Goal: Transaction & Acquisition: Download file/media

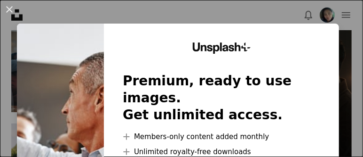
click at [13, 10] on button "An X shape" at bounding box center [9, 9] width 11 height 11
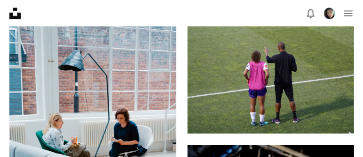
scroll to position [471, 0]
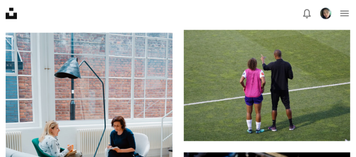
click at [329, 7] on icon "Arrow pointing down" at bounding box center [332, 0] width 8 height 11
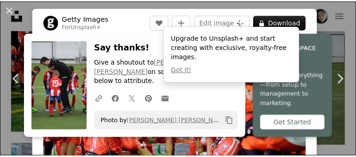
scroll to position [137, 0]
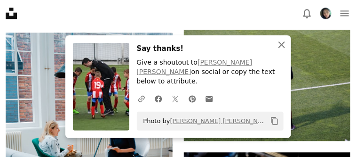
click at [284, 50] on icon "An X shape" at bounding box center [281, 44] width 11 height 11
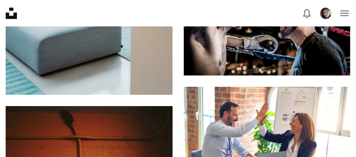
scroll to position [706, 0]
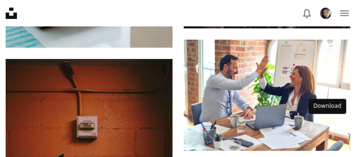
click at [328, 16] on icon "Arrow pointing down" at bounding box center [332, 10] width 8 height 11
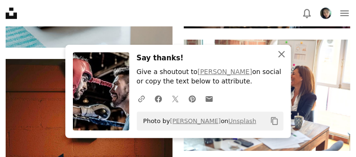
click at [283, 52] on icon "An X shape" at bounding box center [281, 53] width 11 height 11
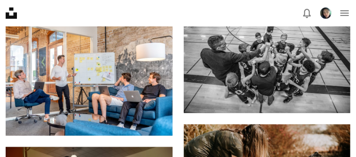
scroll to position [1082, 0]
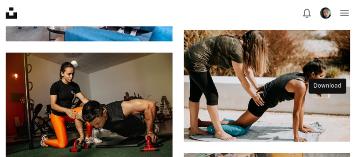
click at [328, 7] on icon "Arrow pointing down" at bounding box center [332, 1] width 8 height 11
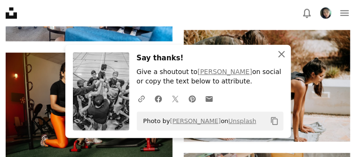
click at [284, 48] on icon "An X shape" at bounding box center [281, 53] width 11 height 11
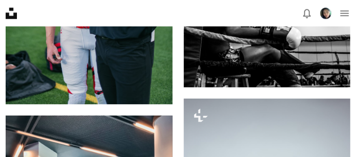
scroll to position [1459, 0]
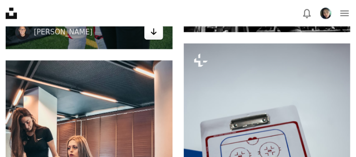
click at [156, 37] on icon "Arrow pointing down" at bounding box center [154, 31] width 8 height 11
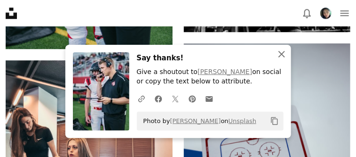
click at [280, 49] on icon "An X shape" at bounding box center [281, 53] width 11 height 11
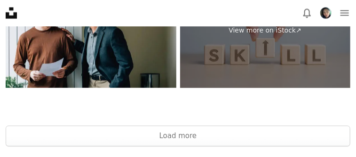
scroll to position [2071, 0]
